Goal: Transaction & Acquisition: Obtain resource

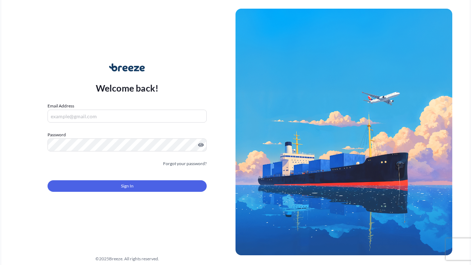
click at [118, 112] on input "Email Address" at bounding box center [127, 115] width 159 height 13
type input "[EMAIL_ADDRESS][DOMAIN_NAME]"
click at [166, 183] on button "Sign In" at bounding box center [127, 186] width 159 height 12
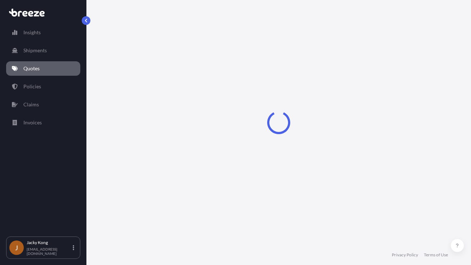
select select "Road"
select select "Air"
select select "Road"
select select "4"
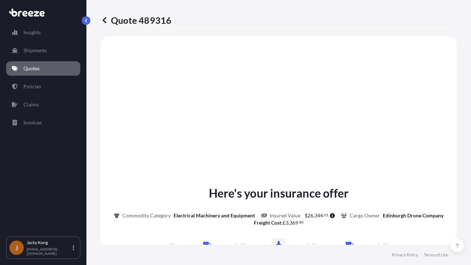
scroll to position [252, 0]
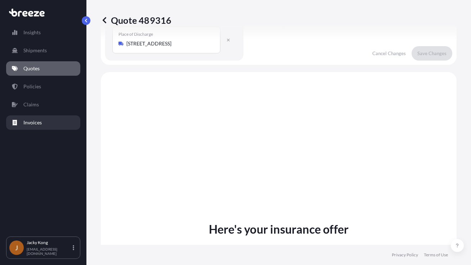
click at [51, 125] on link "Invoices" at bounding box center [43, 122] width 74 height 14
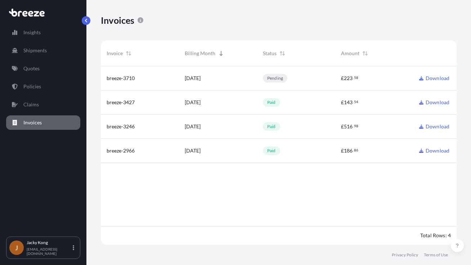
scroll to position [180, 350]
click at [449, 75] on link "Download" at bounding box center [434, 78] width 30 height 7
